Goal: Find specific page/section: Find specific page/section

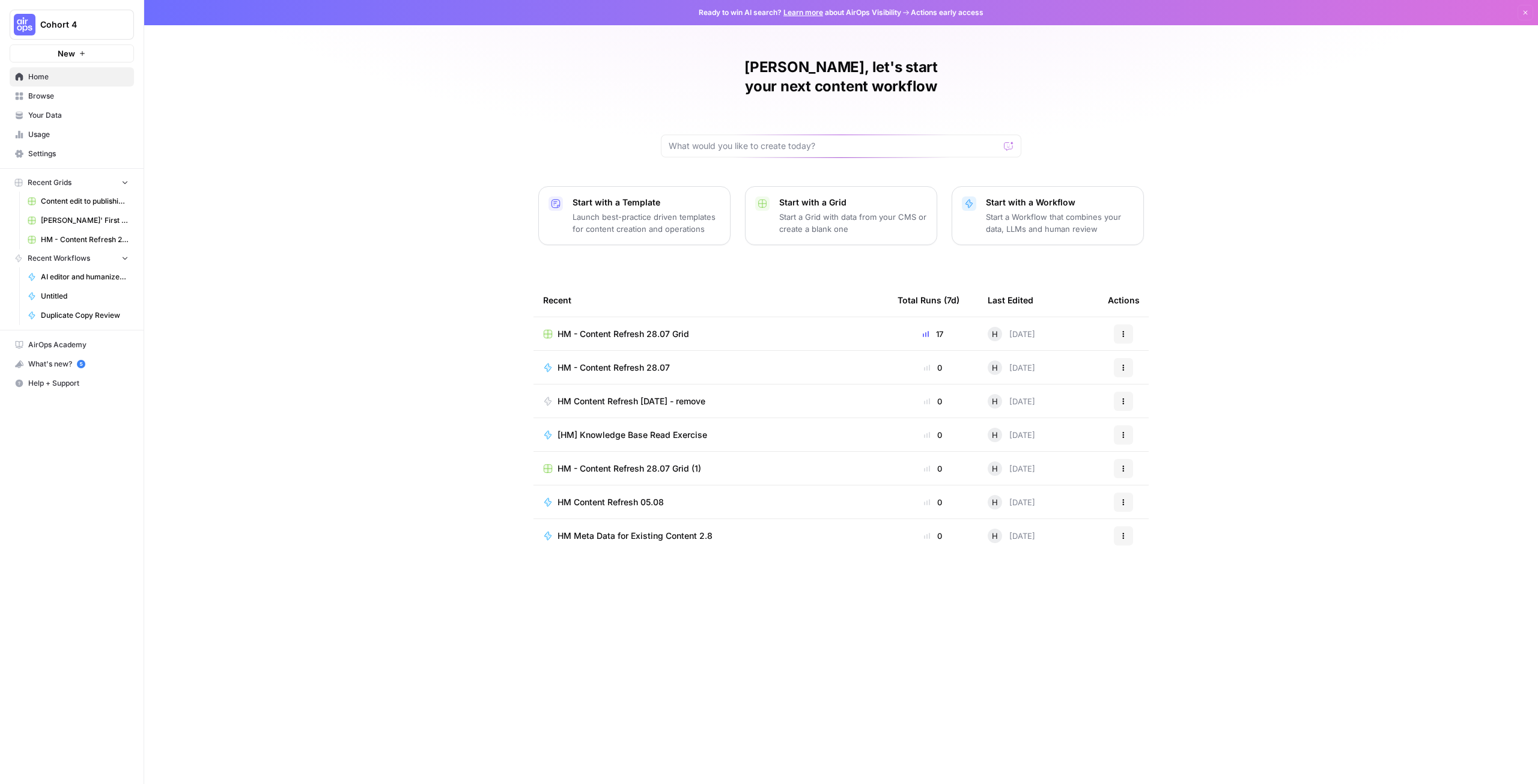
click at [655, 328] on span "HM - Content Refresh 28.07 Grid" at bounding box center [624, 333] width 132 height 12
click at [615, 395] on span "HM Content Refresh 7 Aug - remove" at bounding box center [631, 401] width 148 height 12
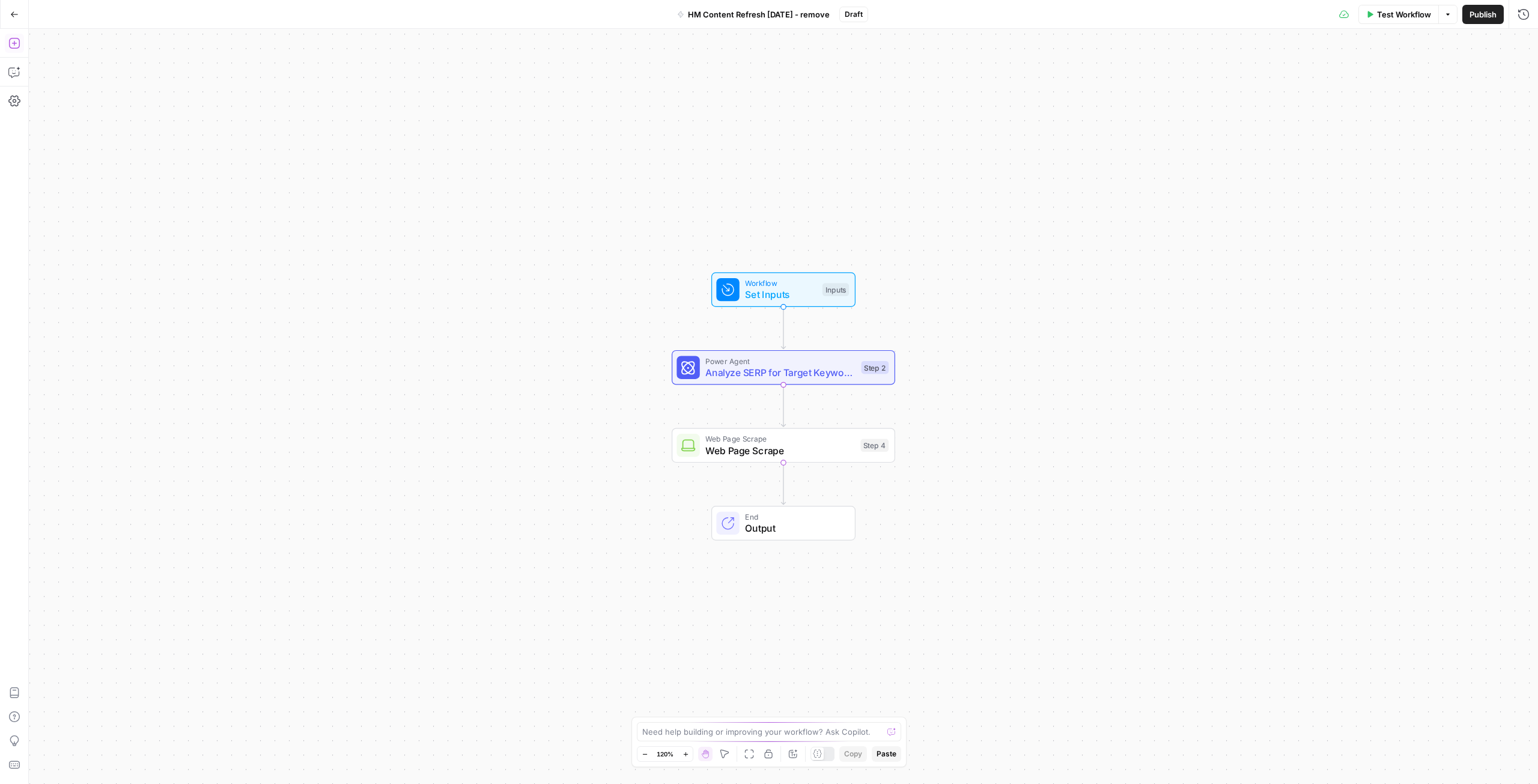
click at [17, 38] on icon "button" at bounding box center [14, 43] width 12 height 12
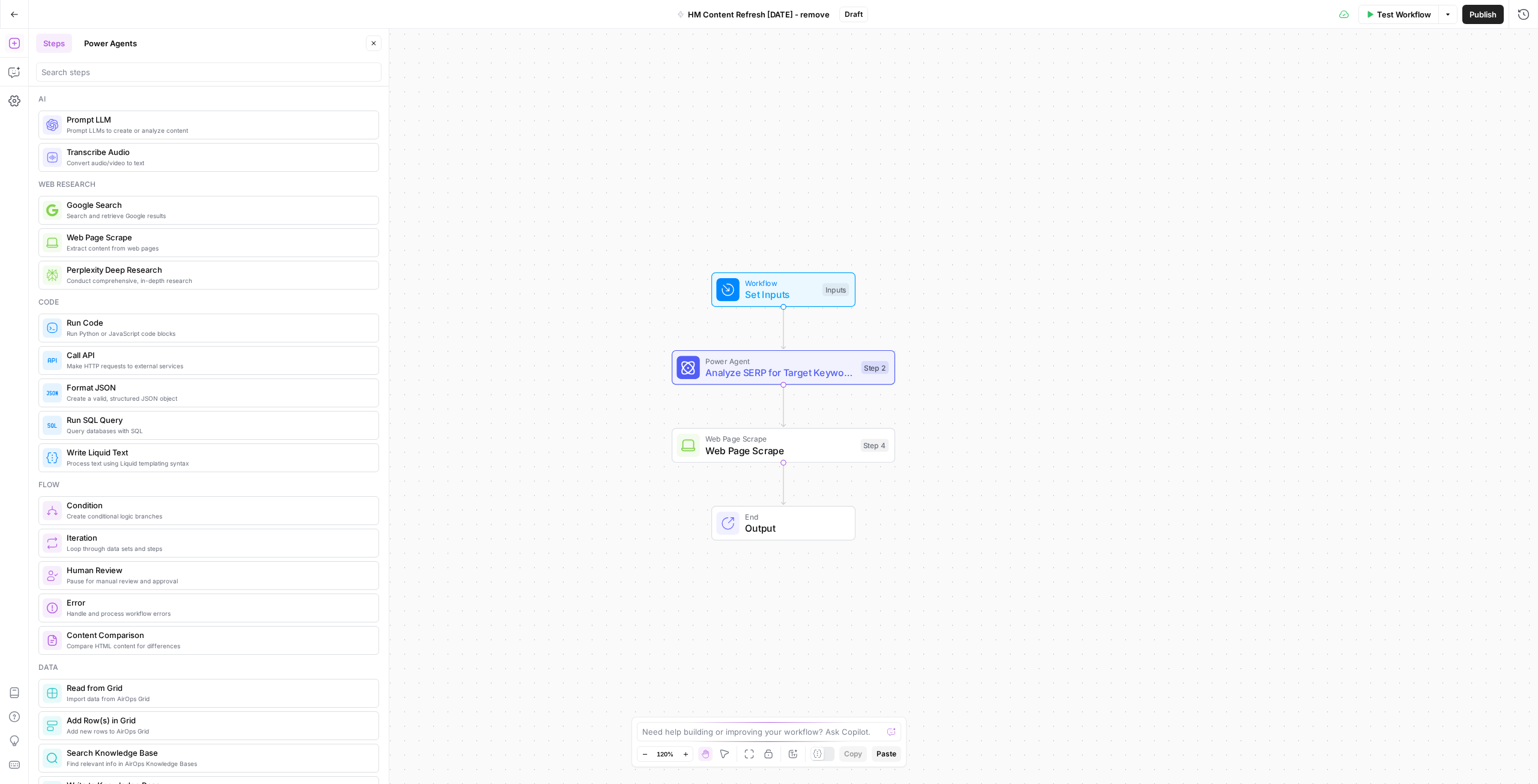
click at [120, 42] on button "Power Agents" at bounding box center [110, 43] width 67 height 19
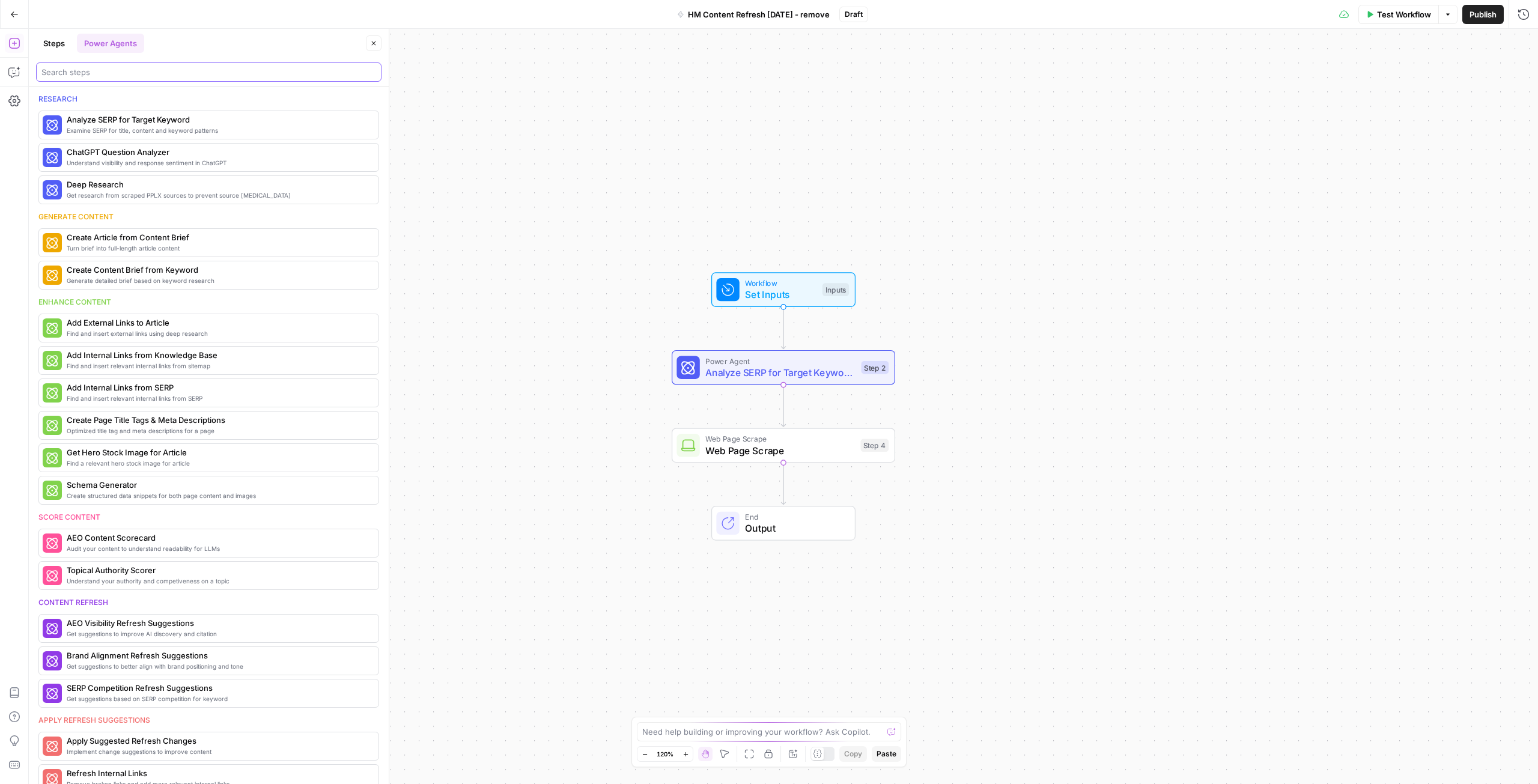
click at [122, 74] on input "search" at bounding box center [209, 71] width 335 height 12
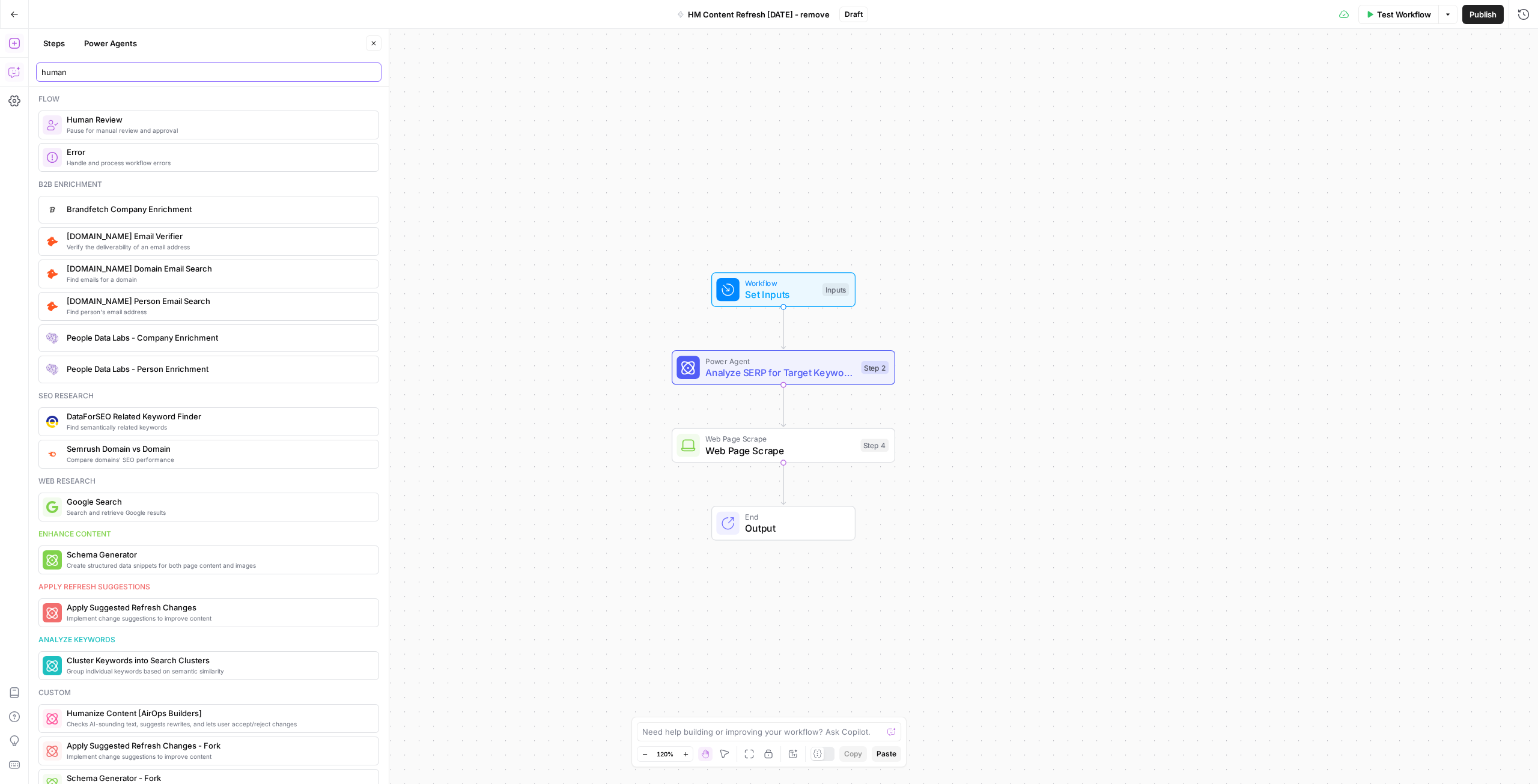
drag, startPoint x: 81, startPoint y: 67, endPoint x: 22, endPoint y: 70, distance: 59.1
click at [17, 70] on body "Cohort 4 New Home Browse Your Data Usage Settings Recent Grids Content edit to …" at bounding box center [769, 392] width 1538 height 784
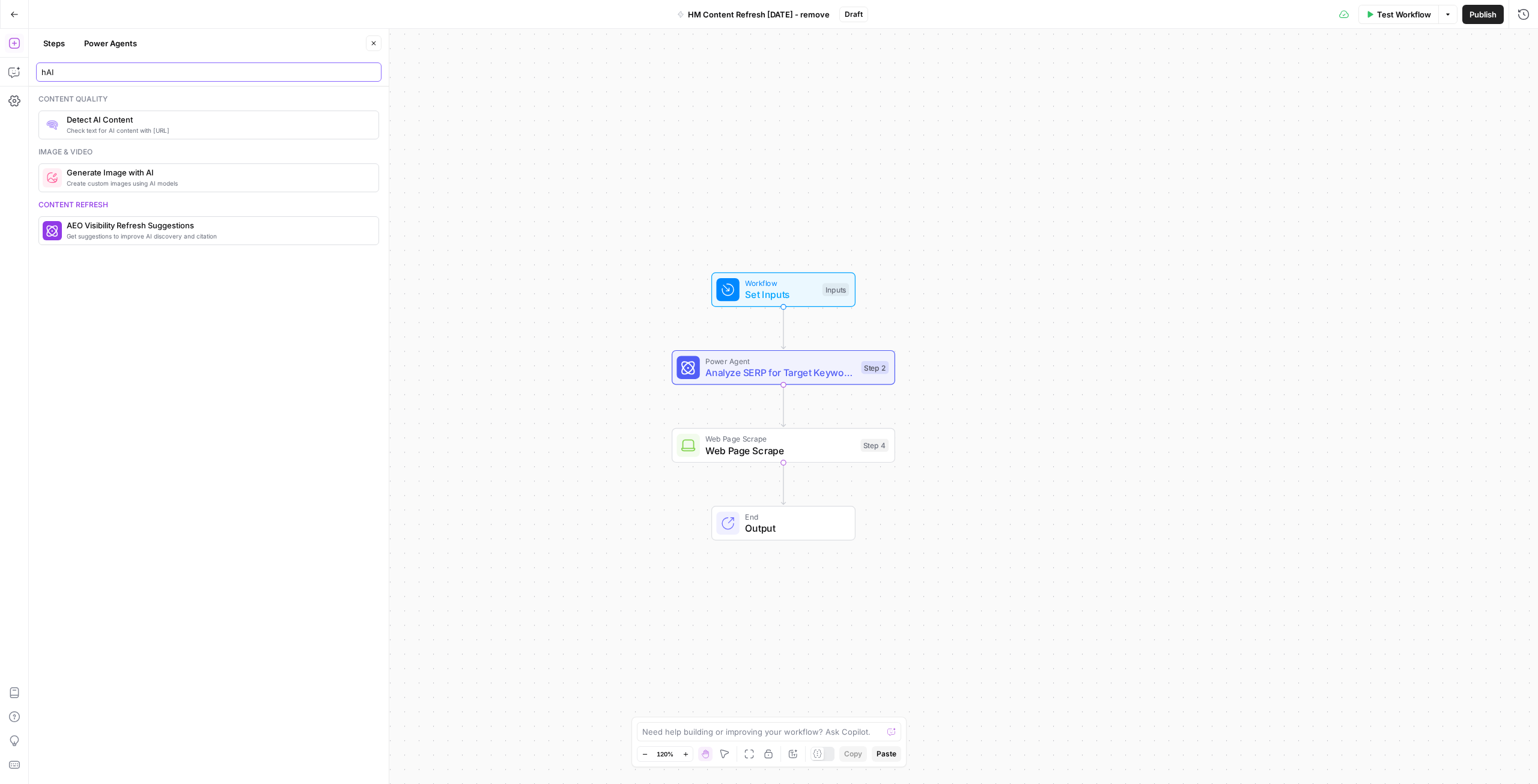
type input "hAI"
click at [121, 43] on button "Power Agents" at bounding box center [110, 43] width 67 height 19
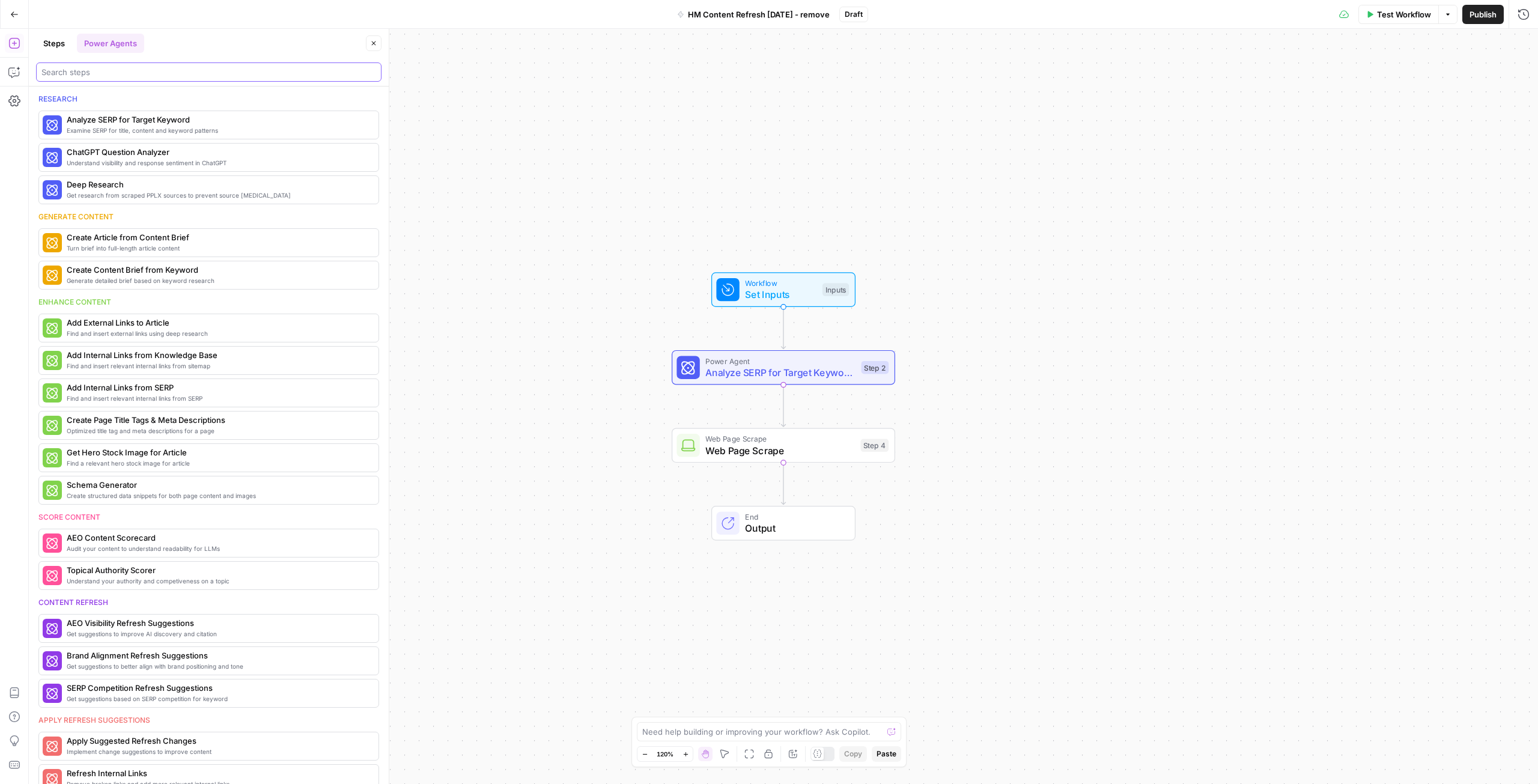
click at [78, 74] on input "search" at bounding box center [209, 71] width 335 height 12
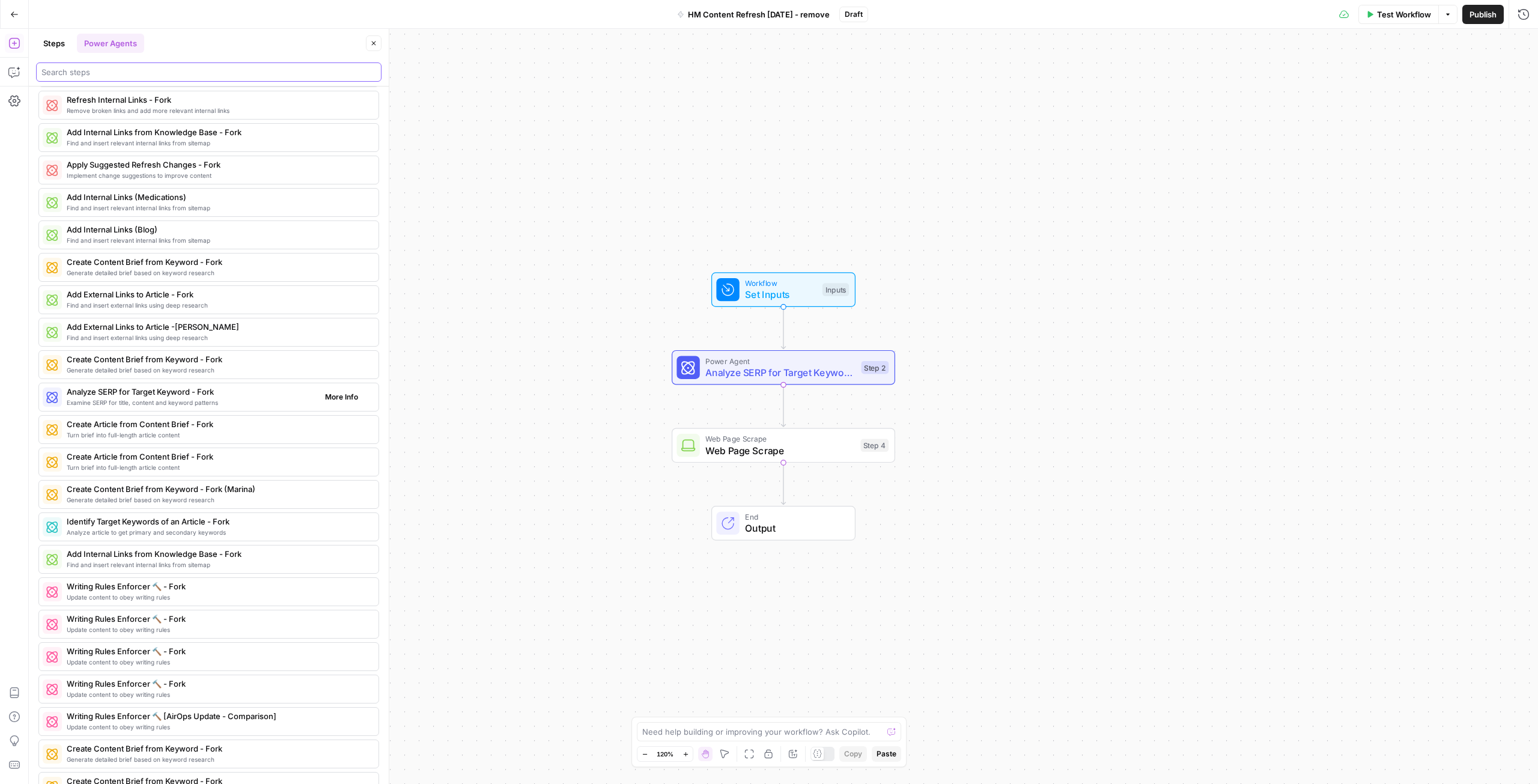
scroll to position [2637, 0]
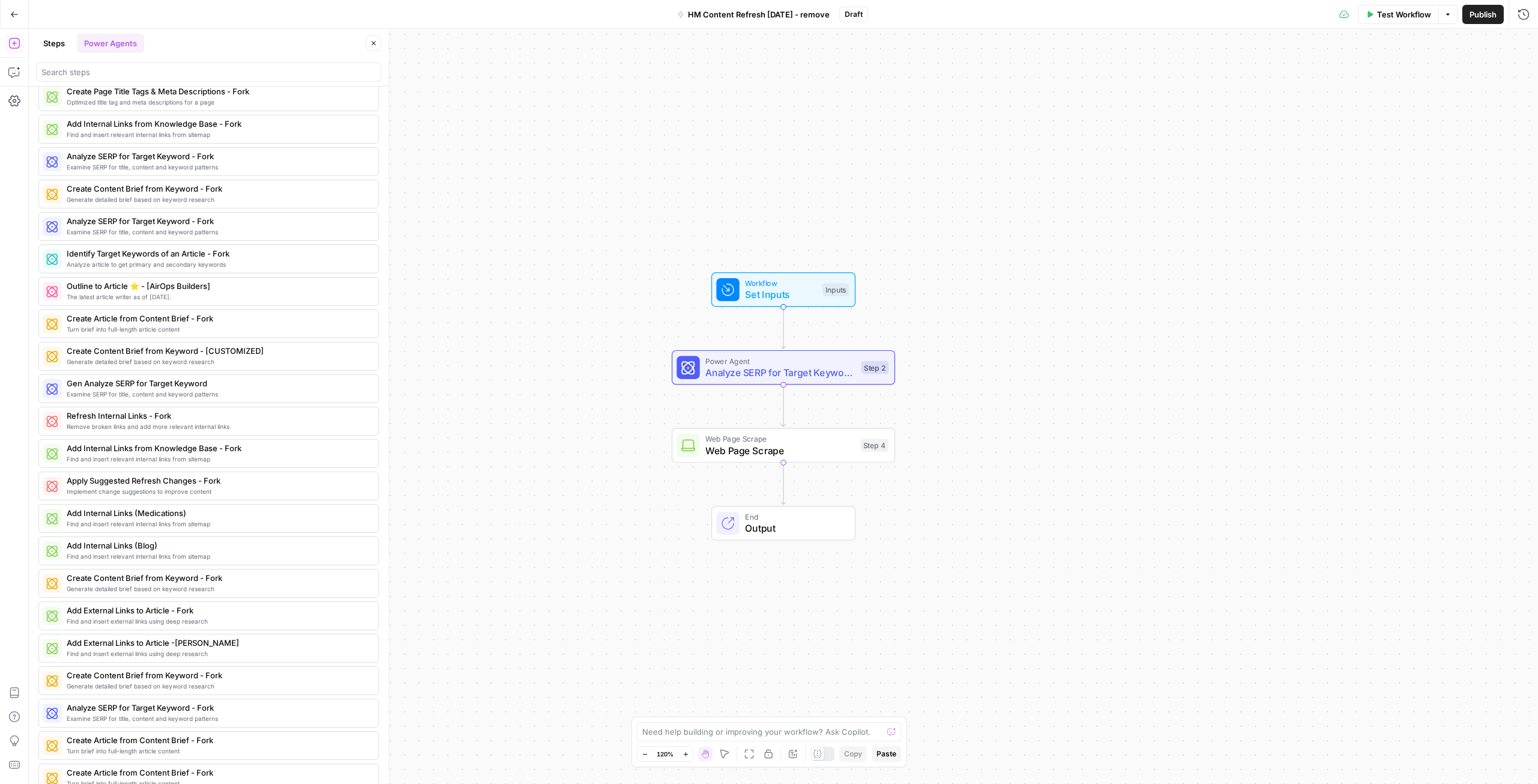
click at [60, 38] on button "Steps" at bounding box center [54, 43] width 36 height 19
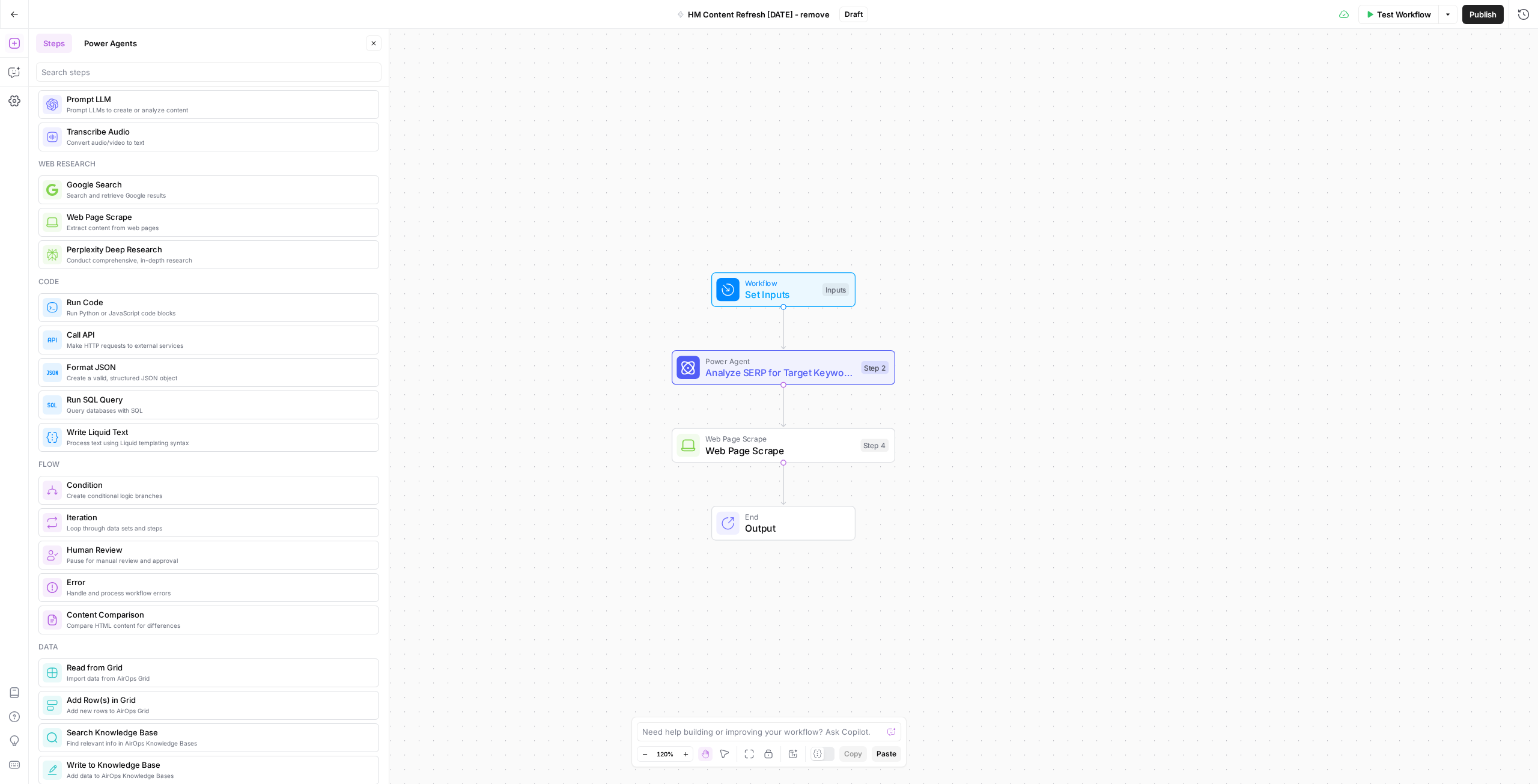
scroll to position [0, 0]
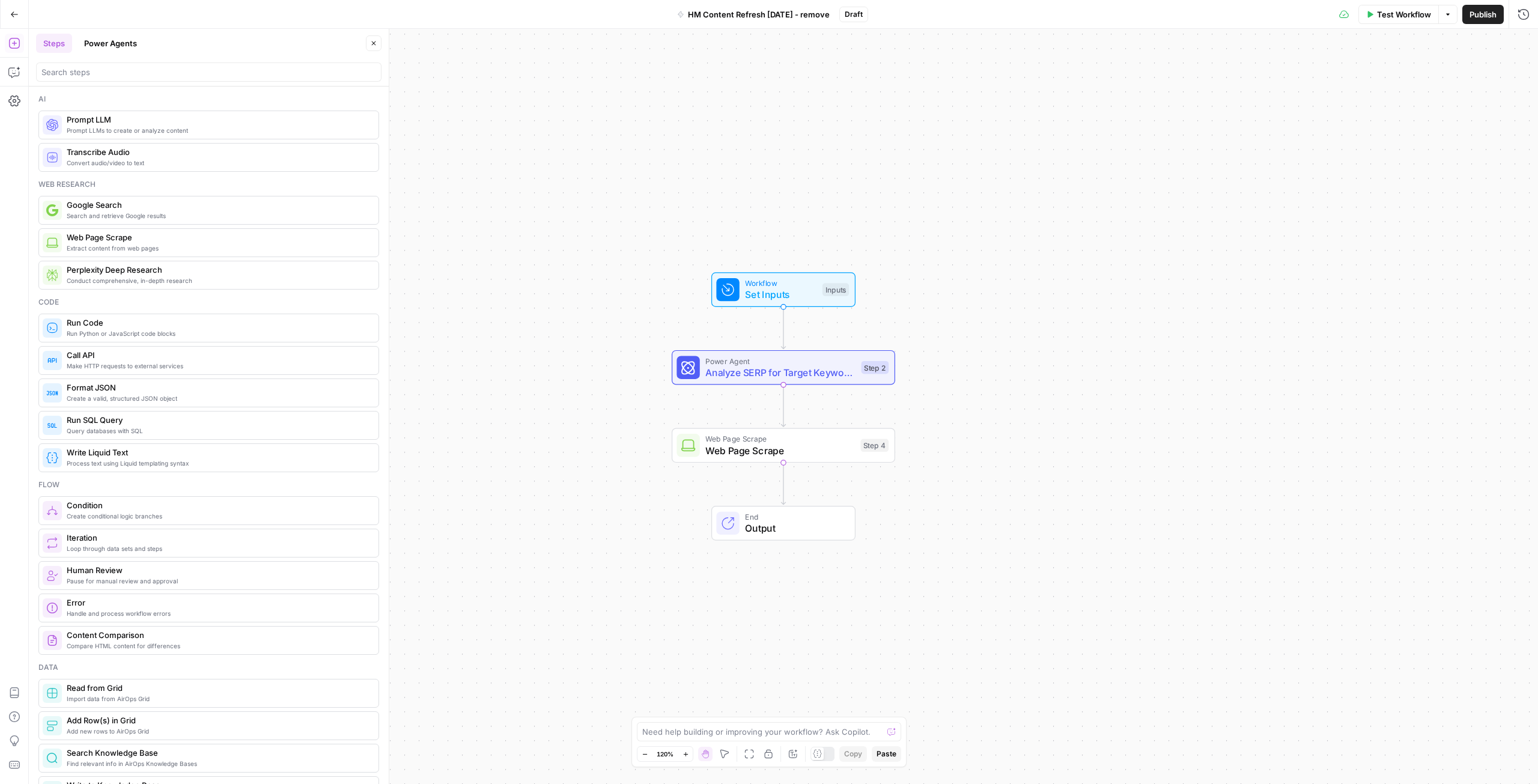
click at [111, 40] on button "Power Agents" at bounding box center [110, 43] width 67 height 19
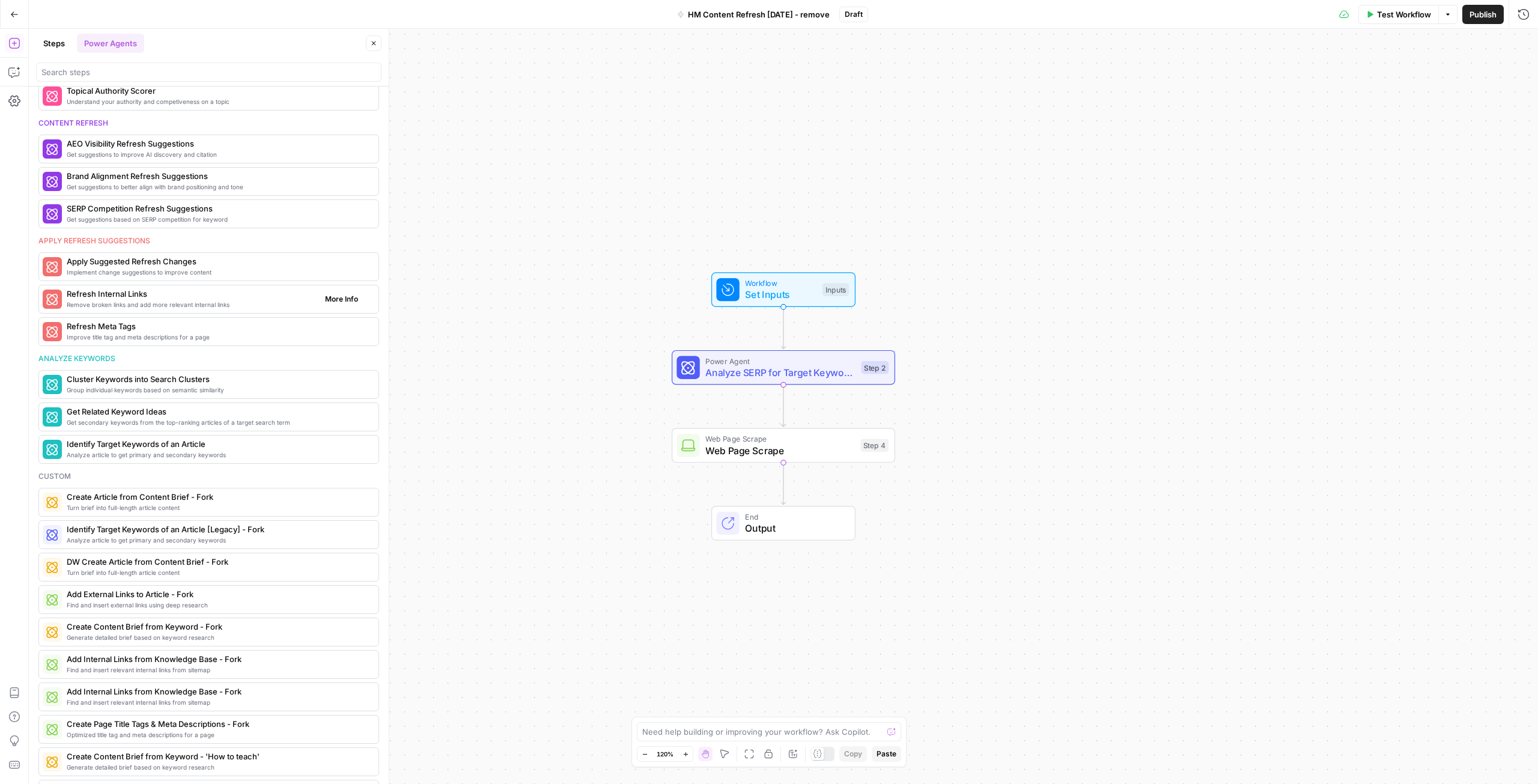
scroll to position [481, 0]
click at [132, 67] on input "search" at bounding box center [209, 71] width 335 height 12
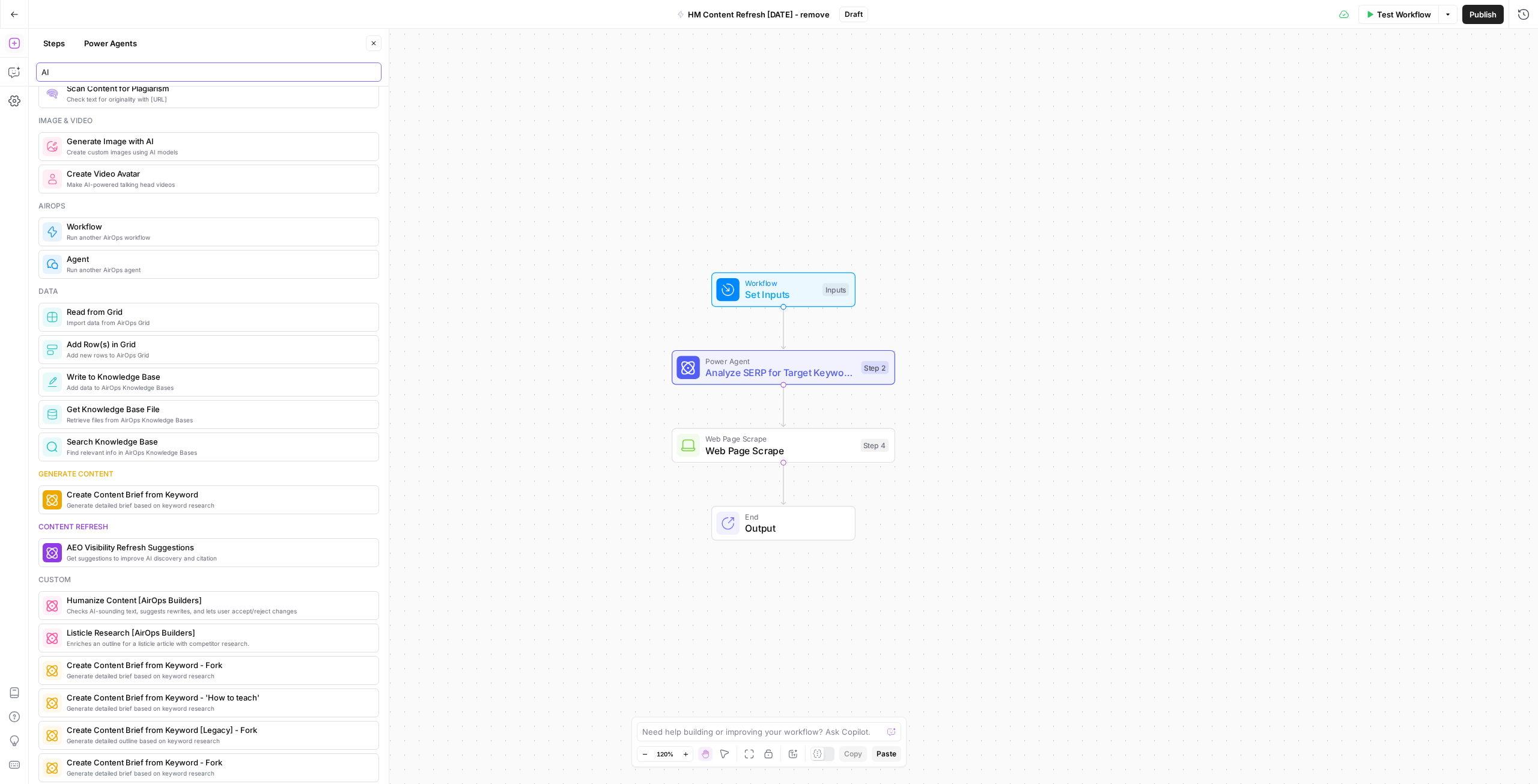
scroll to position [0, 0]
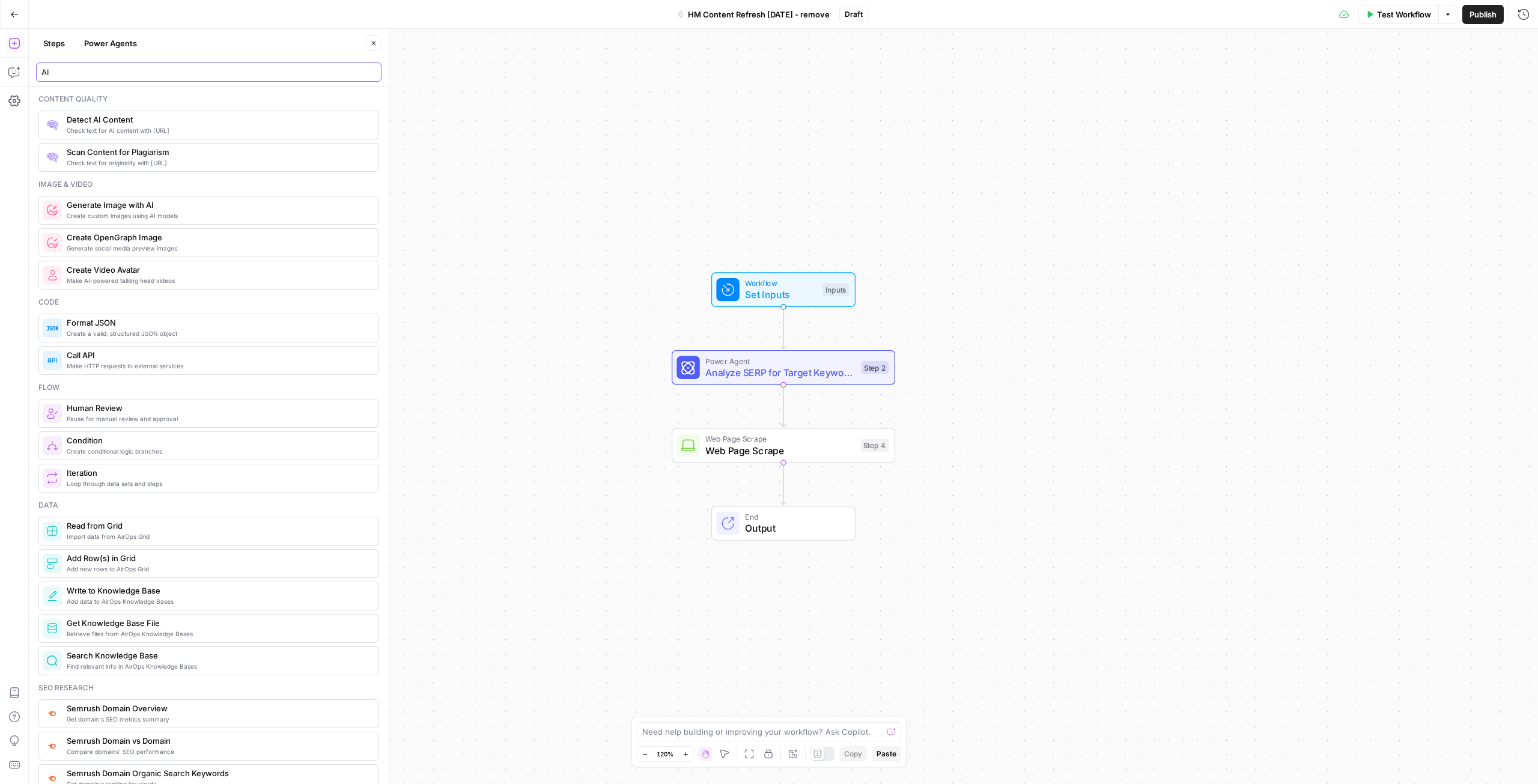
type input "AI"
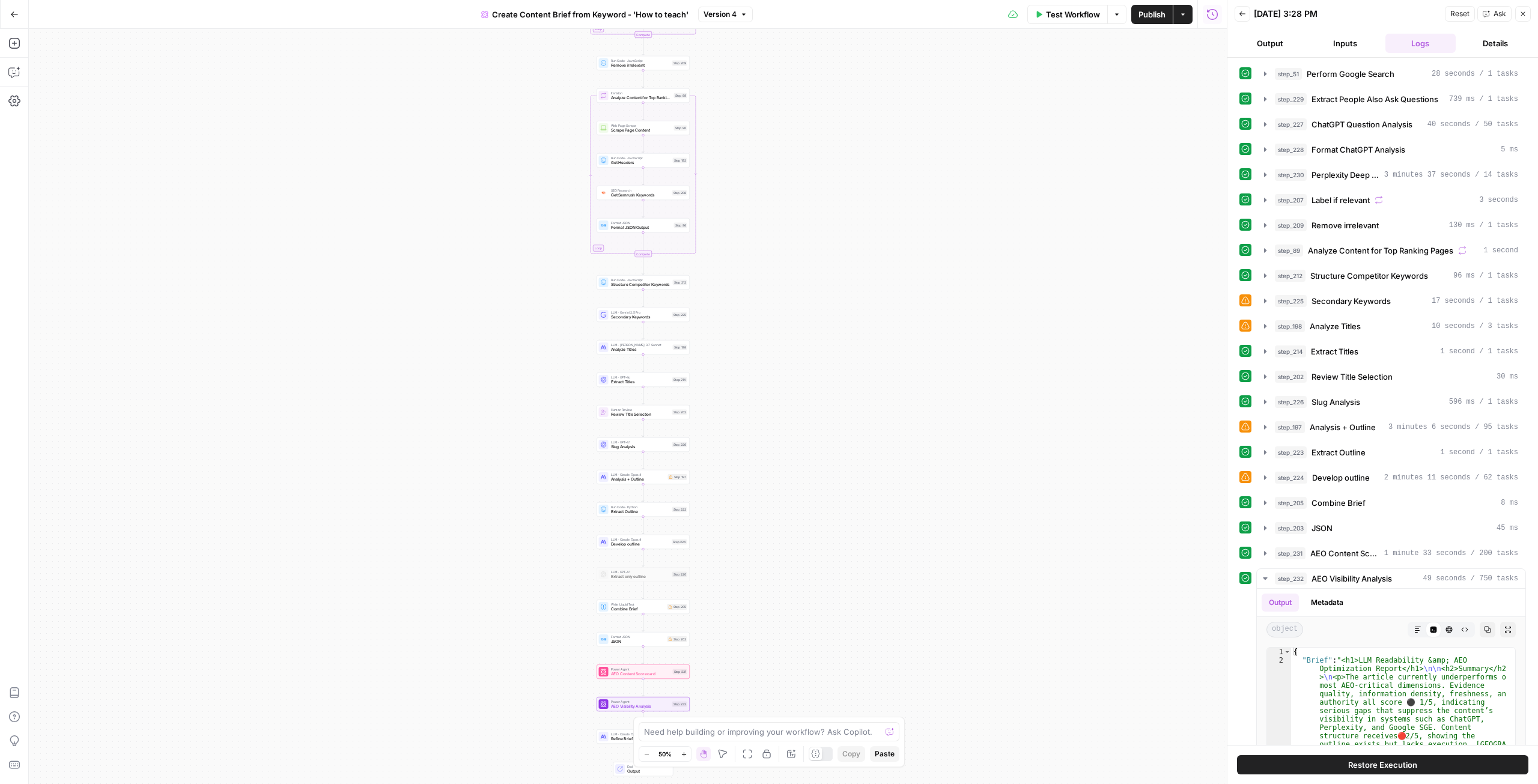
drag, startPoint x: 755, startPoint y: 650, endPoint x: 775, endPoint y: 522, distance: 129.6
click at [775, 522] on div "Workflow Set Inputs Inputs Google Search Perform Google Search Step 51 Run Code…" at bounding box center [627, 406] width 1198 height 755
